Goal: Task Accomplishment & Management: Complete application form

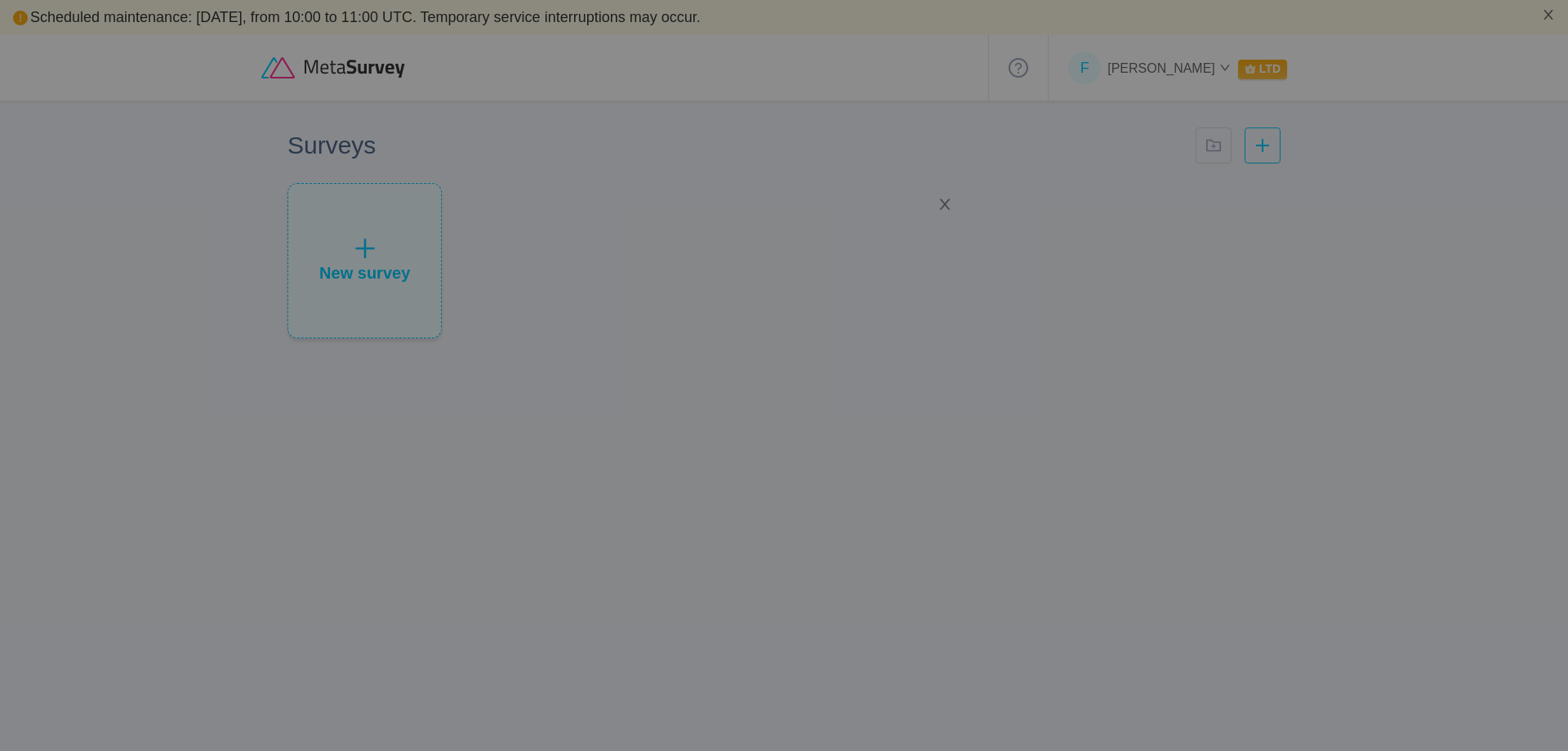
click at [1016, 453] on div at bounding box center [784, 376] width 1568 height 751
click at [1013, 532] on div at bounding box center [784, 376] width 1568 height 751
click at [1015, 476] on div at bounding box center [784, 376] width 1568 height 751
click at [946, 201] on icon "icon: close" at bounding box center [945, 204] width 15 height 15
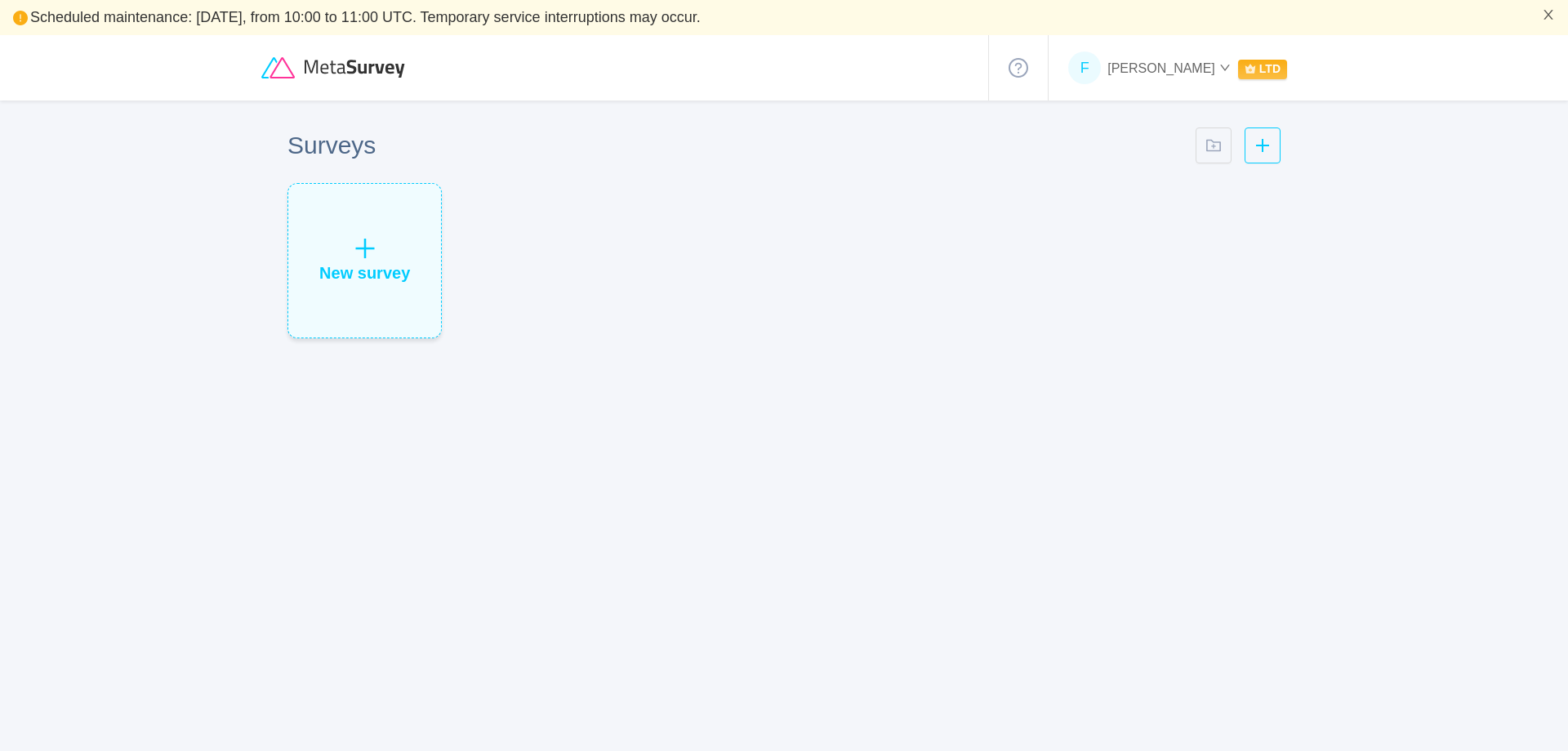
click at [1225, 71] on icon "icon: down" at bounding box center [1225, 67] width 11 height 11
click at [701, 304] on div "New survey" at bounding box center [784, 267] width 1006 height 168
click at [345, 237] on div "New survey" at bounding box center [365, 260] width 153 height 154
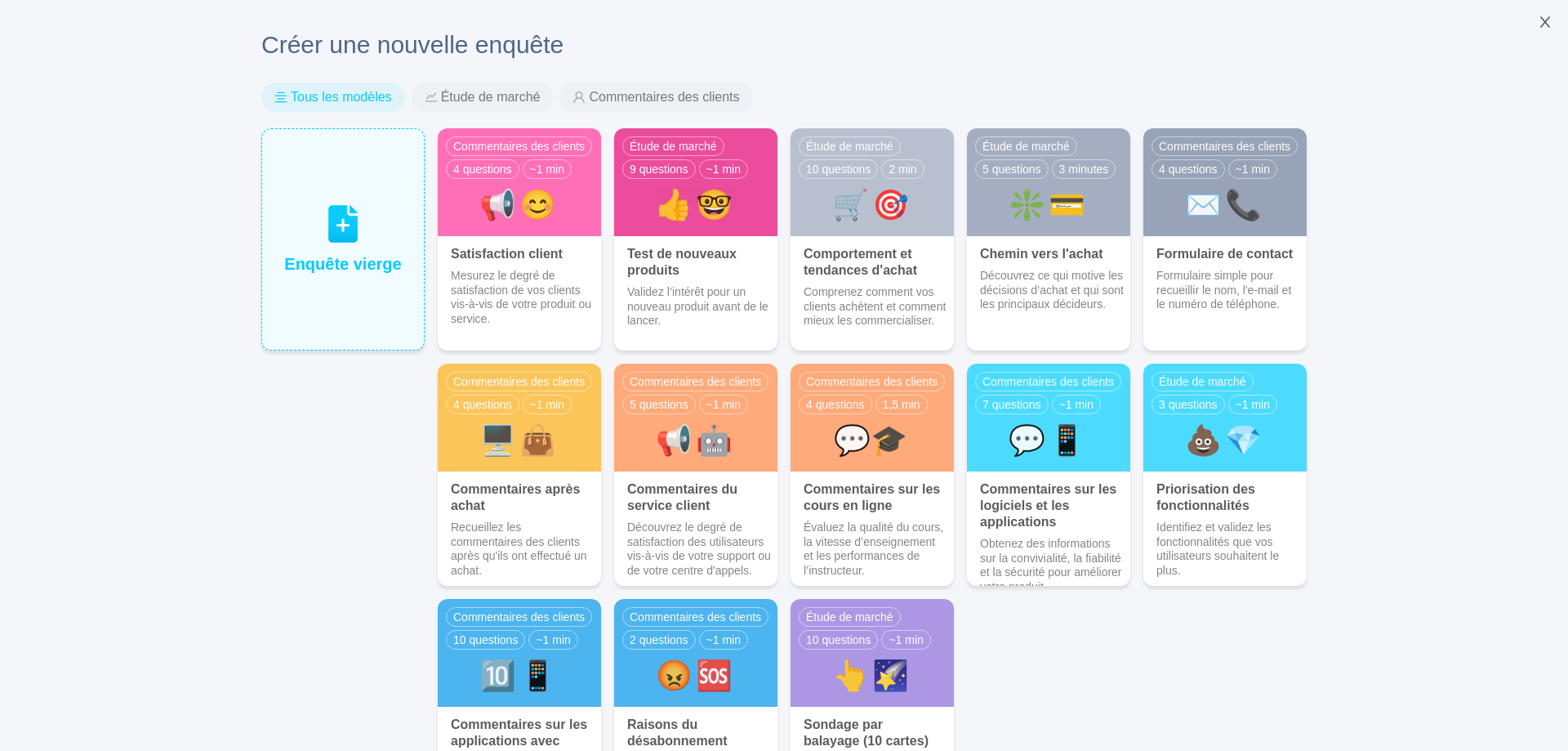
click at [350, 100] on font "Tous les modèles" at bounding box center [341, 96] width 101 height 14
click at [476, 99] on font "Étude de marché" at bounding box center [491, 96] width 100 height 14
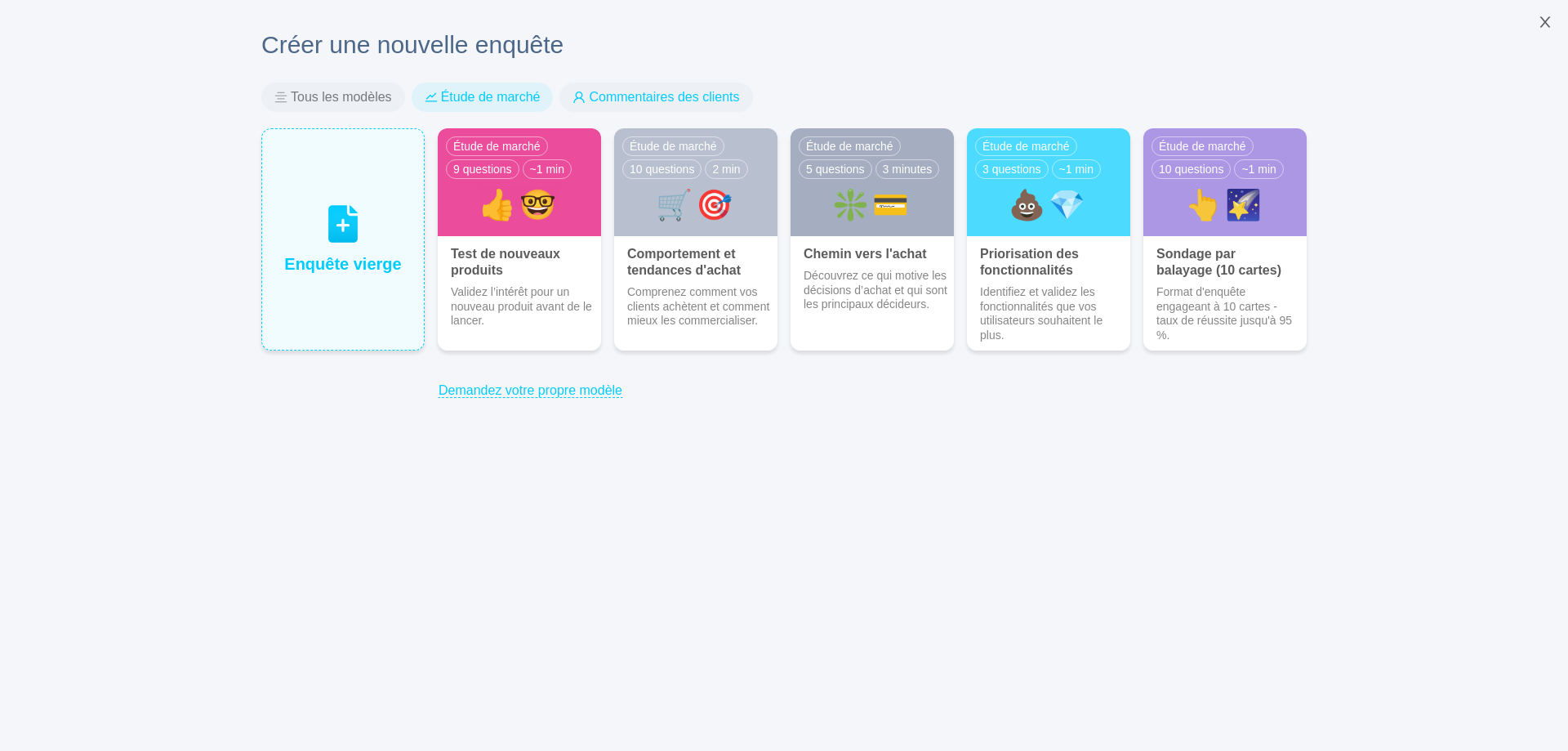
click at [589, 101] on font "Commentaires des clients" at bounding box center [664, 96] width 150 height 14
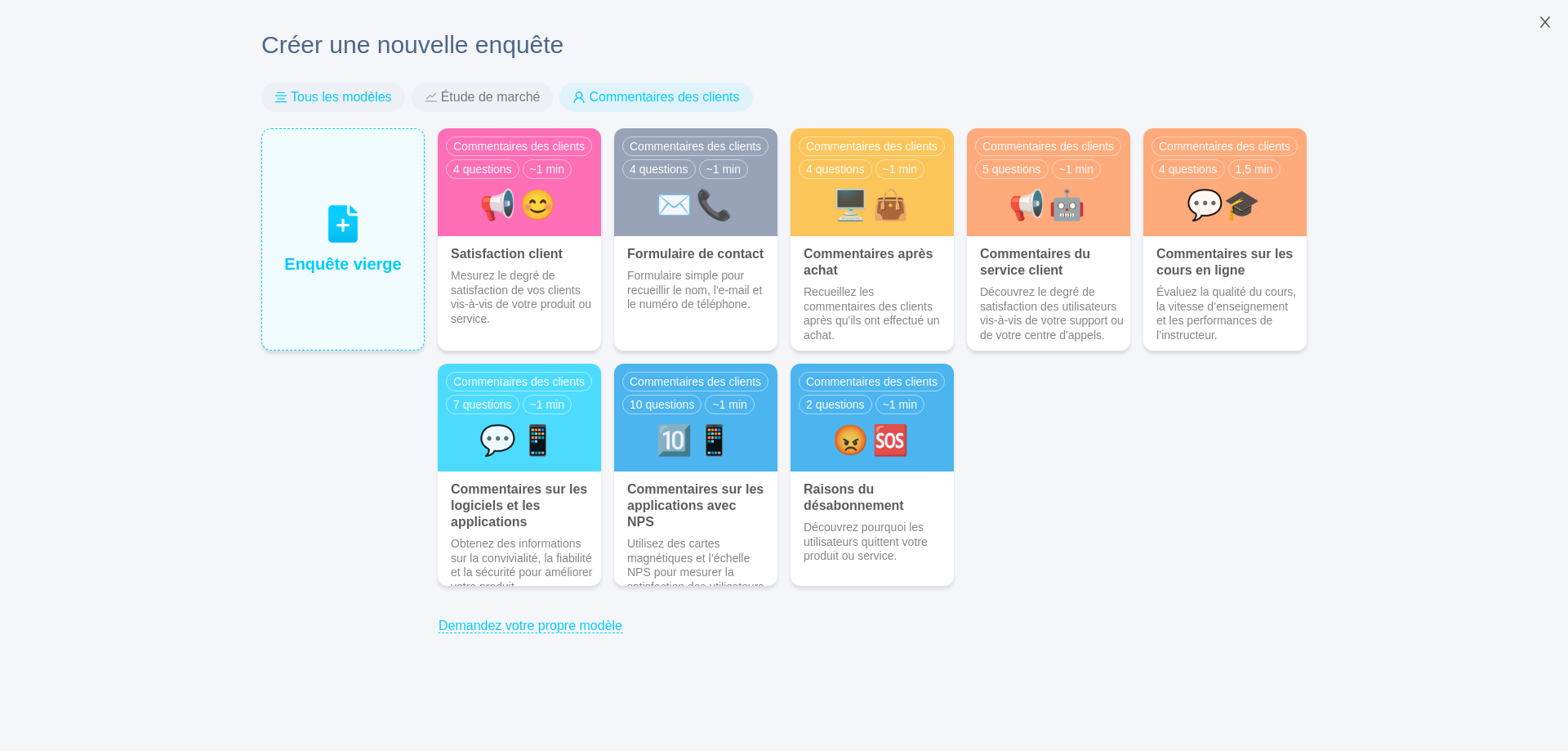
click at [339, 89] on font "Tous les modèles" at bounding box center [341, 96] width 101 height 14
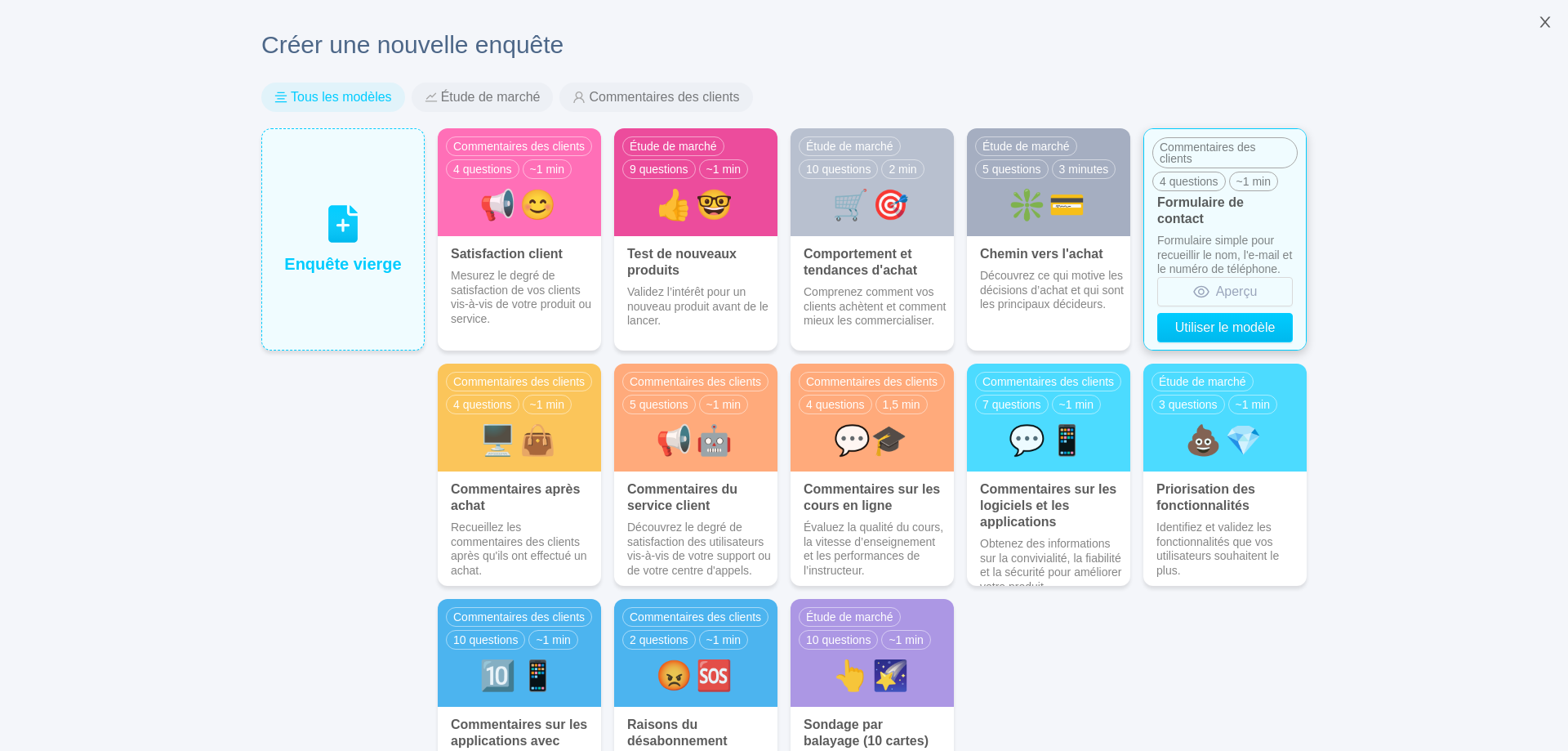
click at [1251, 250] on font "Formulaire simple pour recueillir le nom, l'e-mail et le numéro de téléphone." at bounding box center [1225, 254] width 135 height 42
click at [1245, 287] on button "Aperçu" at bounding box center [1225, 292] width 136 height 30
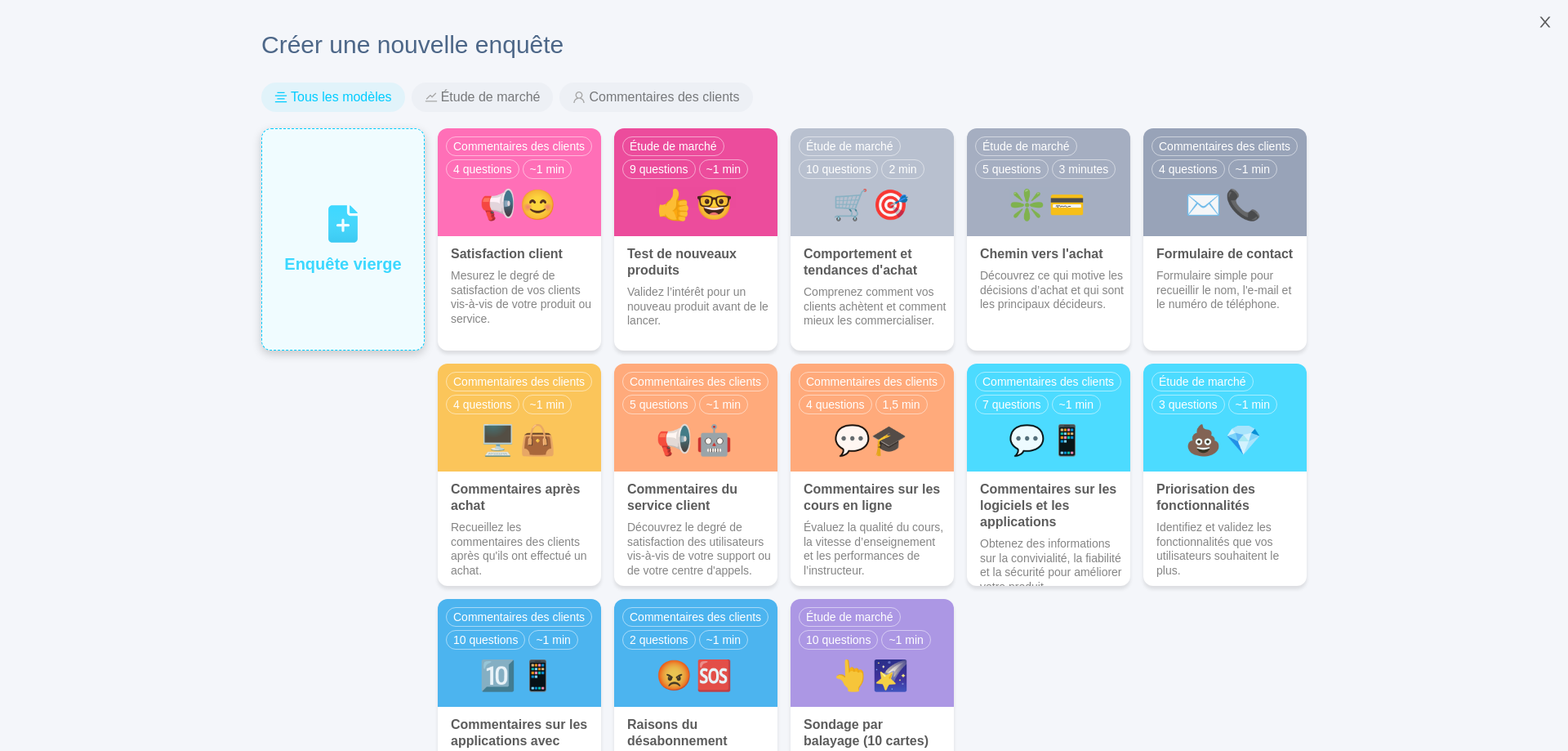
click at [322, 196] on div "Enquête vierge" at bounding box center [342, 239] width 161 height 221
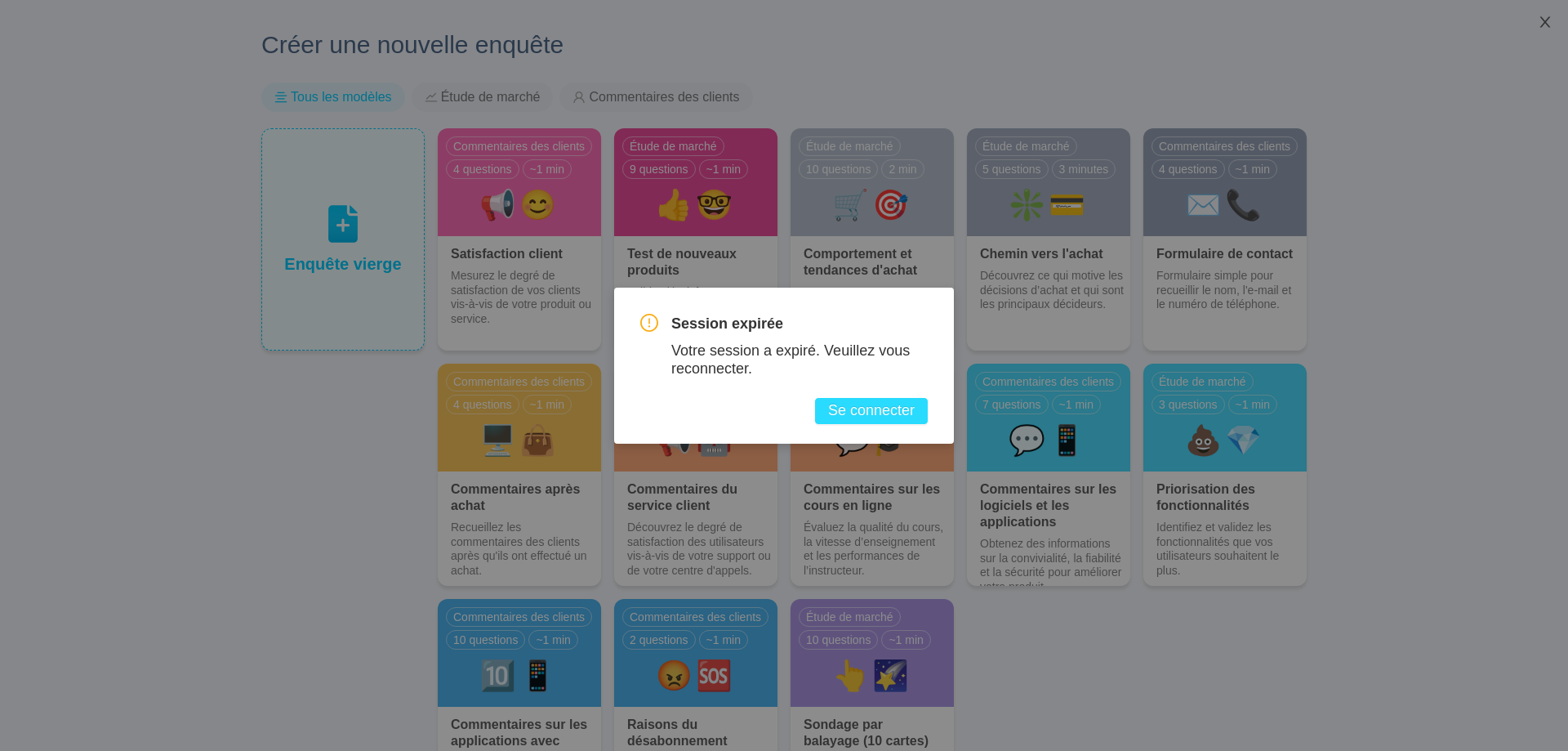
click at [844, 407] on button "Se connecter" at bounding box center [872, 411] width 113 height 26
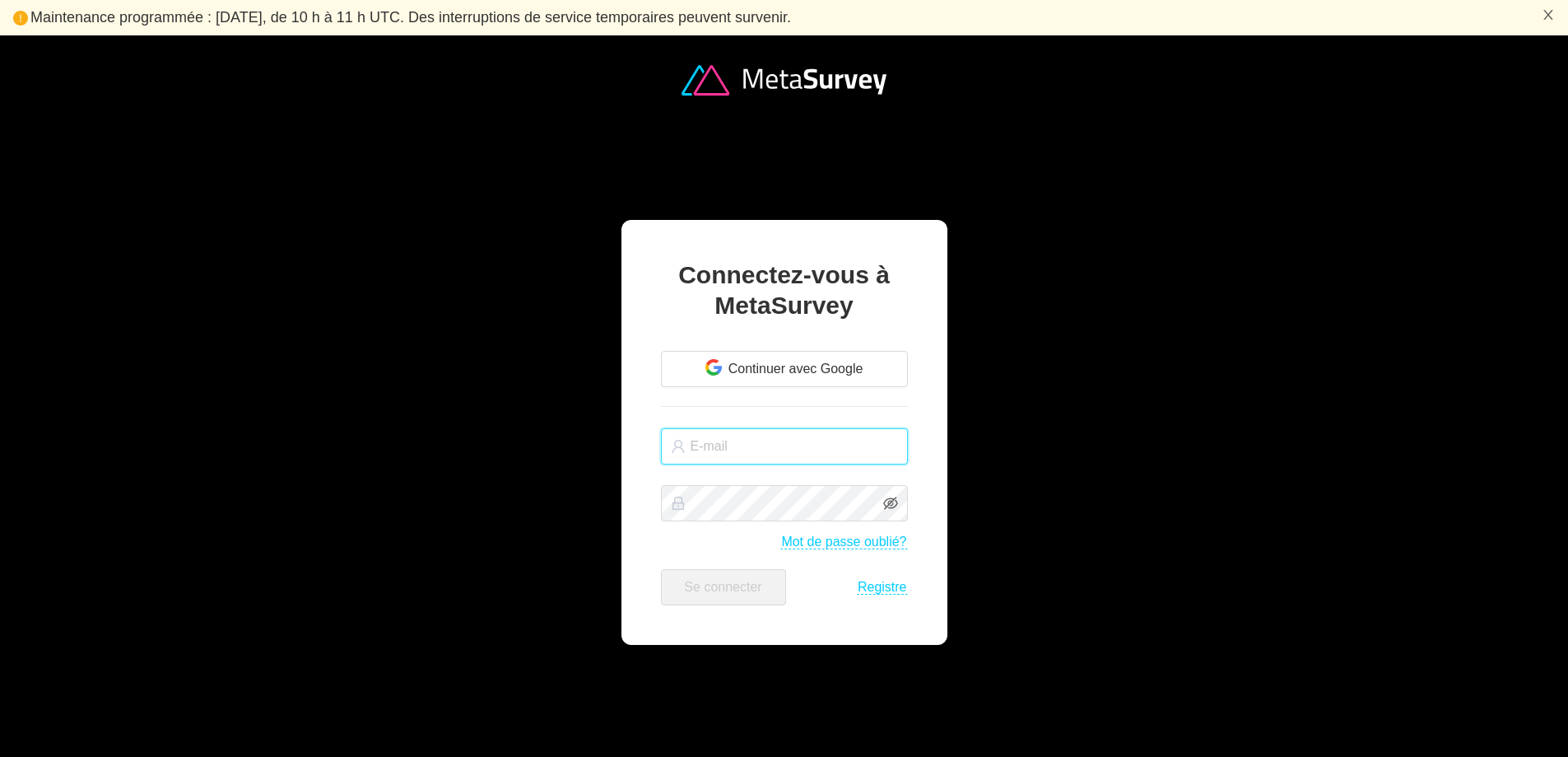
type input "[PERSON_NAME][EMAIL_ADDRESS][DOMAIN_NAME]"
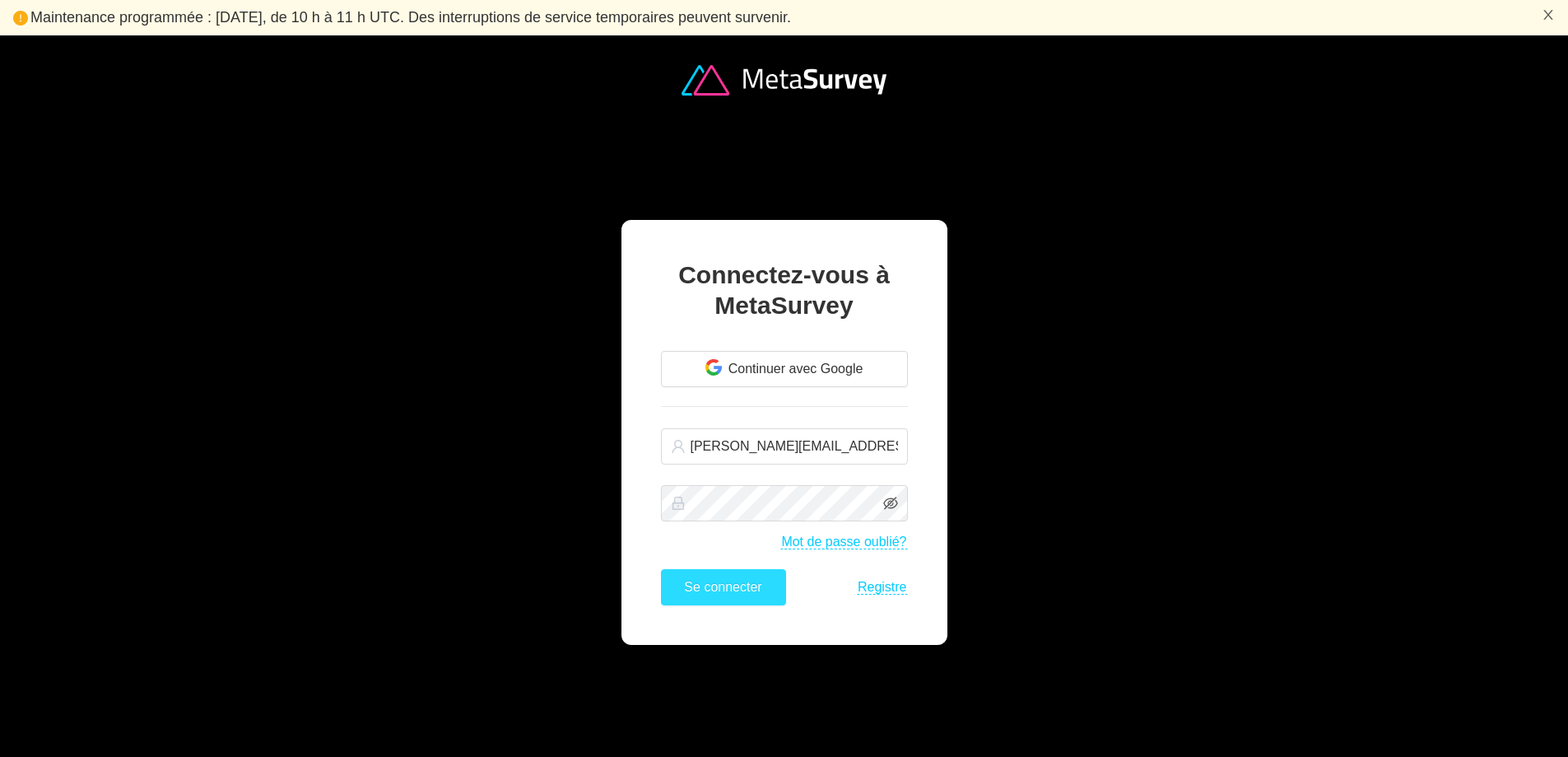
click at [745, 584] on button "Se connecter" at bounding box center [723, 587] width 125 height 36
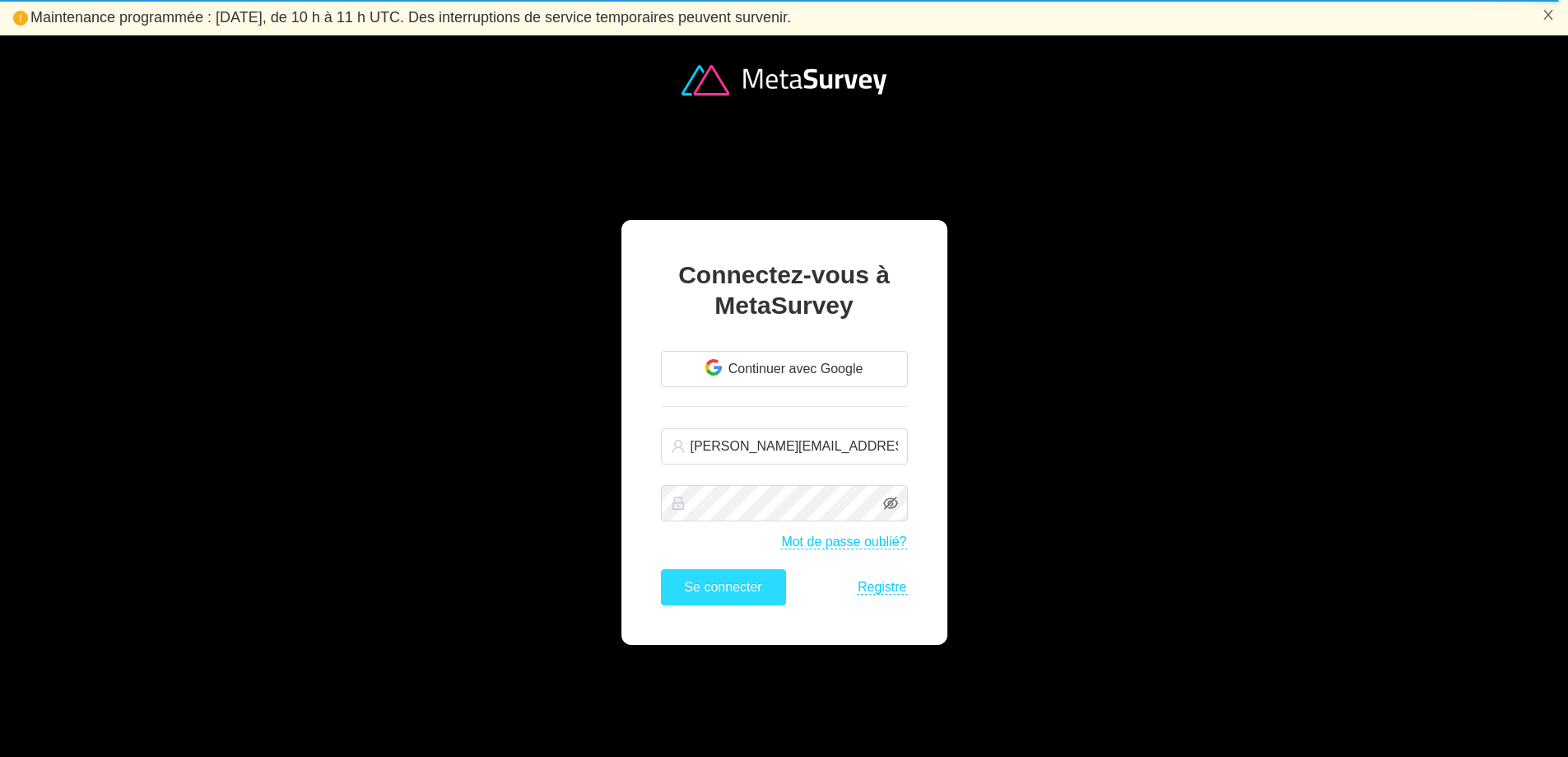
click at [750, 590] on button "Se connecter" at bounding box center [723, 587] width 125 height 36
